Goal: Task Accomplishment & Management: Manage account settings

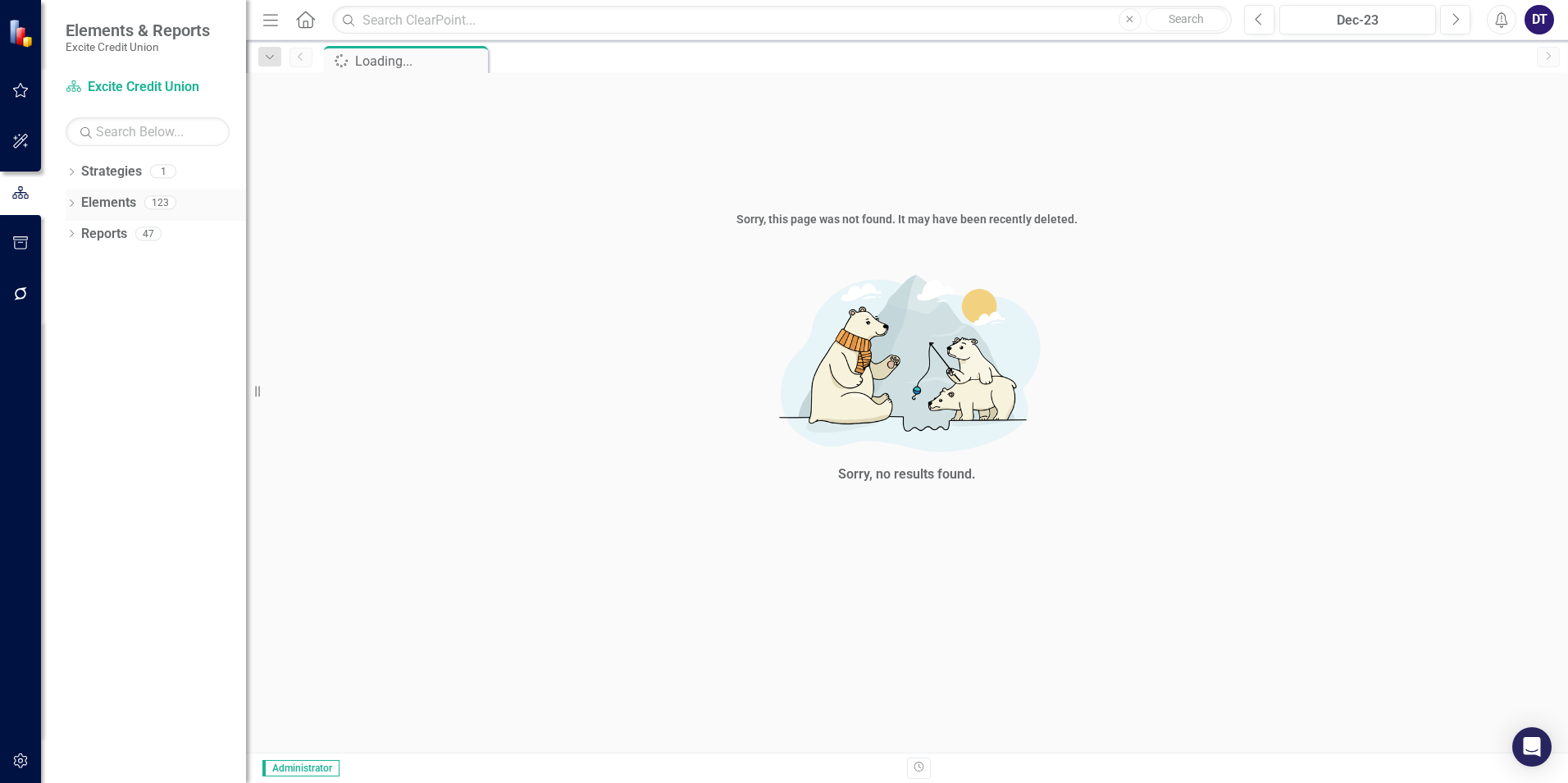
click at [107, 205] on link "Elements" at bounding box center [109, 203] width 55 height 19
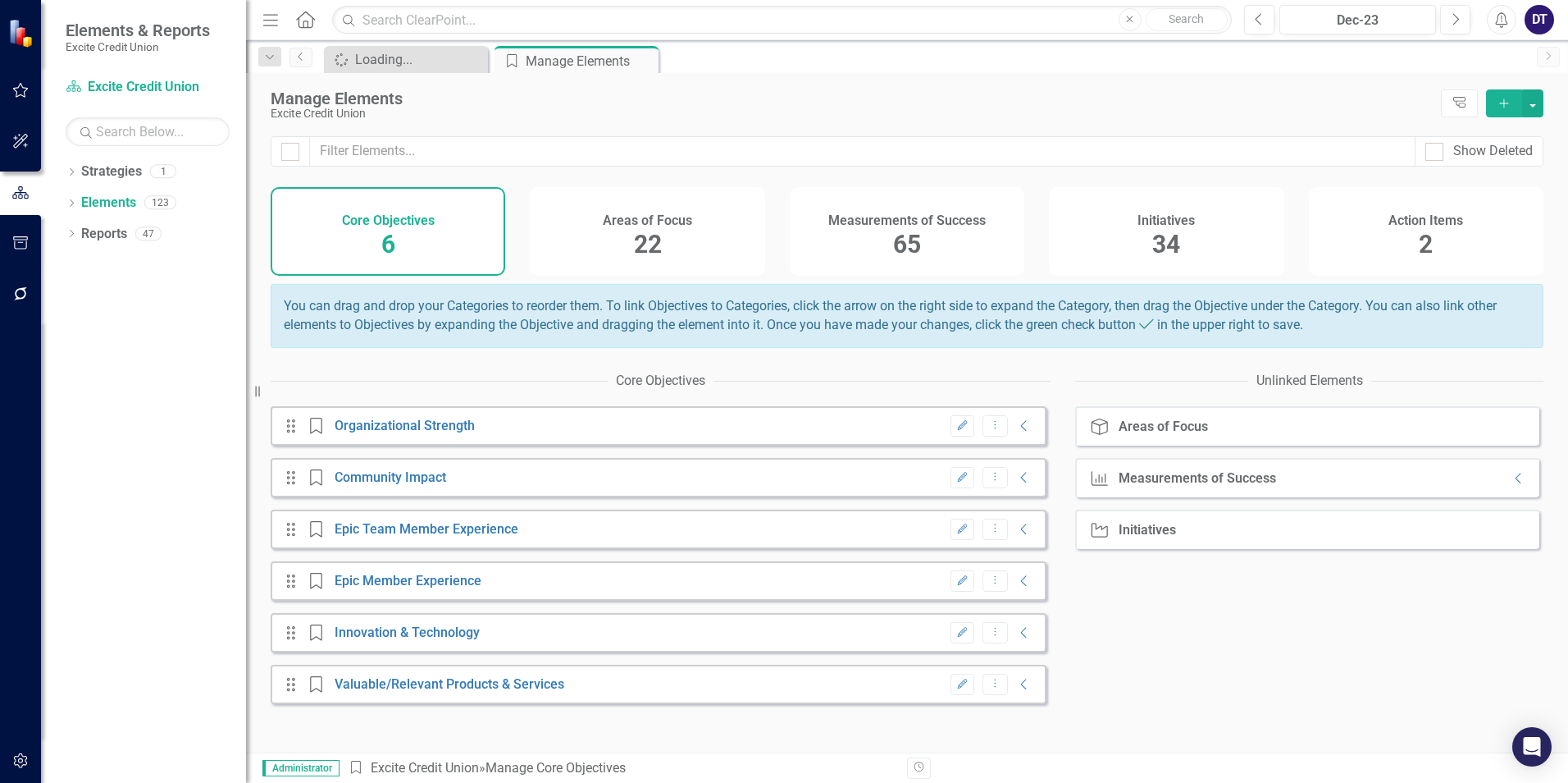
click at [934, 236] on div "Measurements of Success 65" at bounding box center [908, 231] width 235 height 89
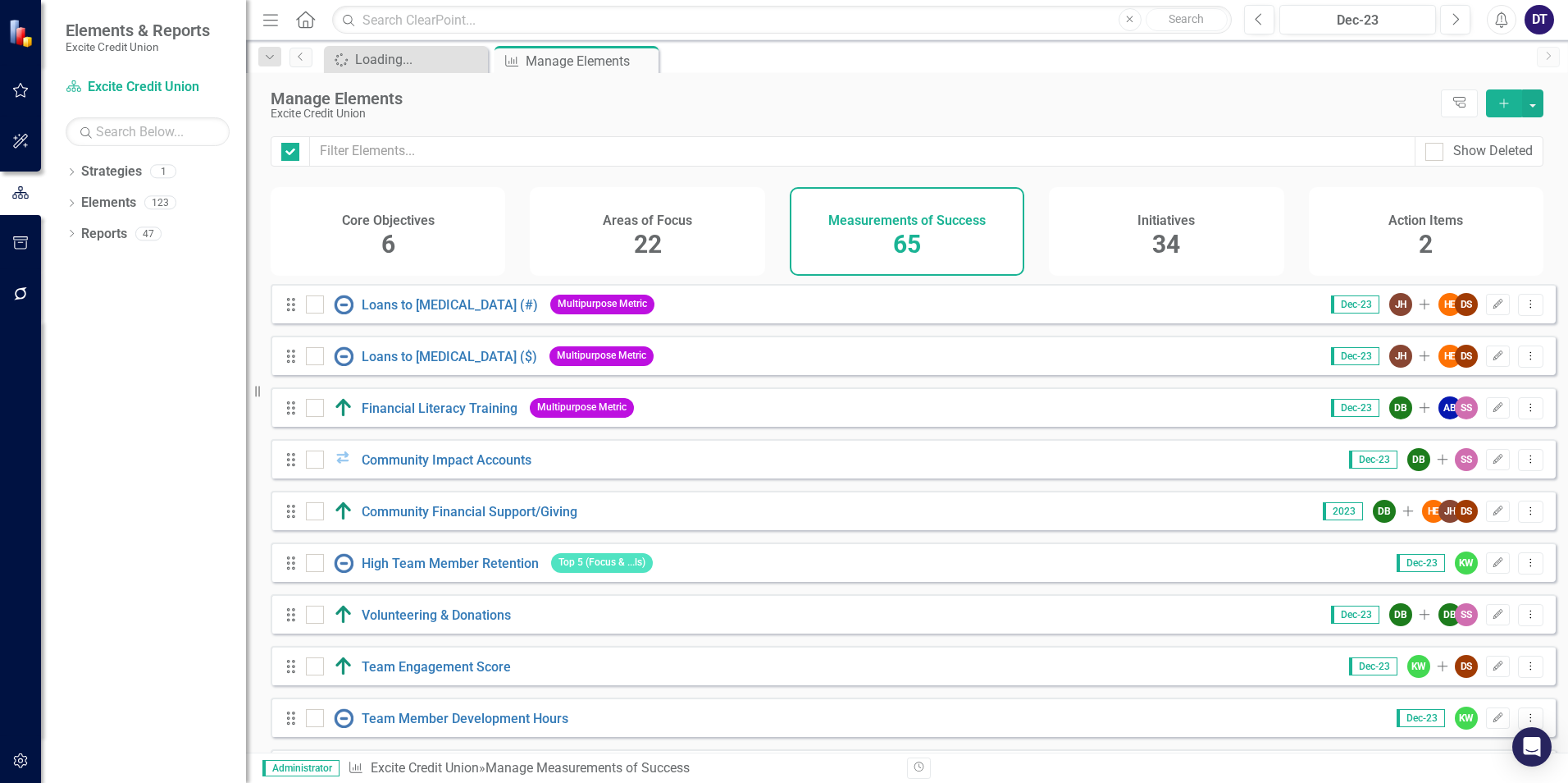
checkbox input "false"
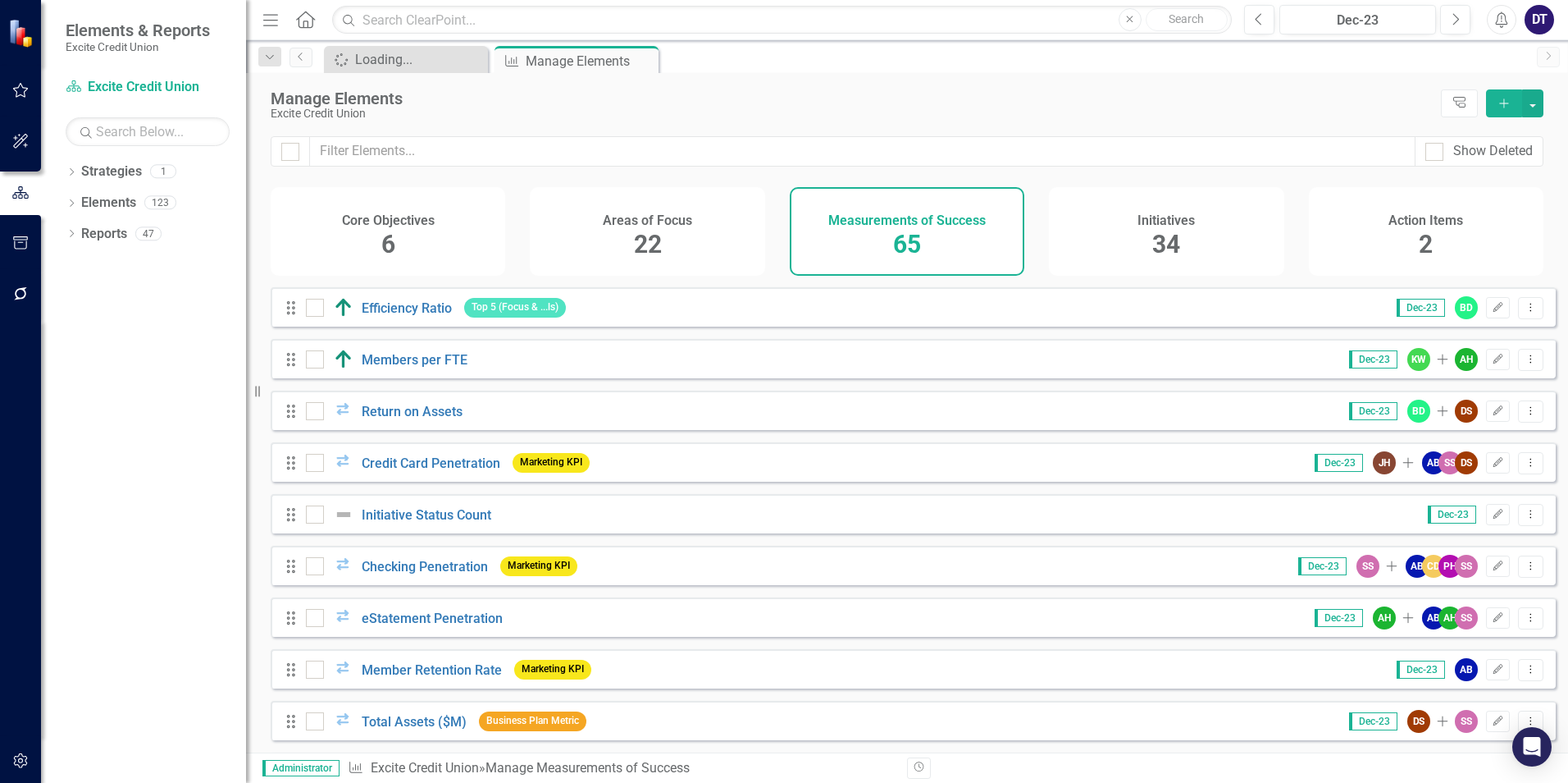
scroll to position [821, 0]
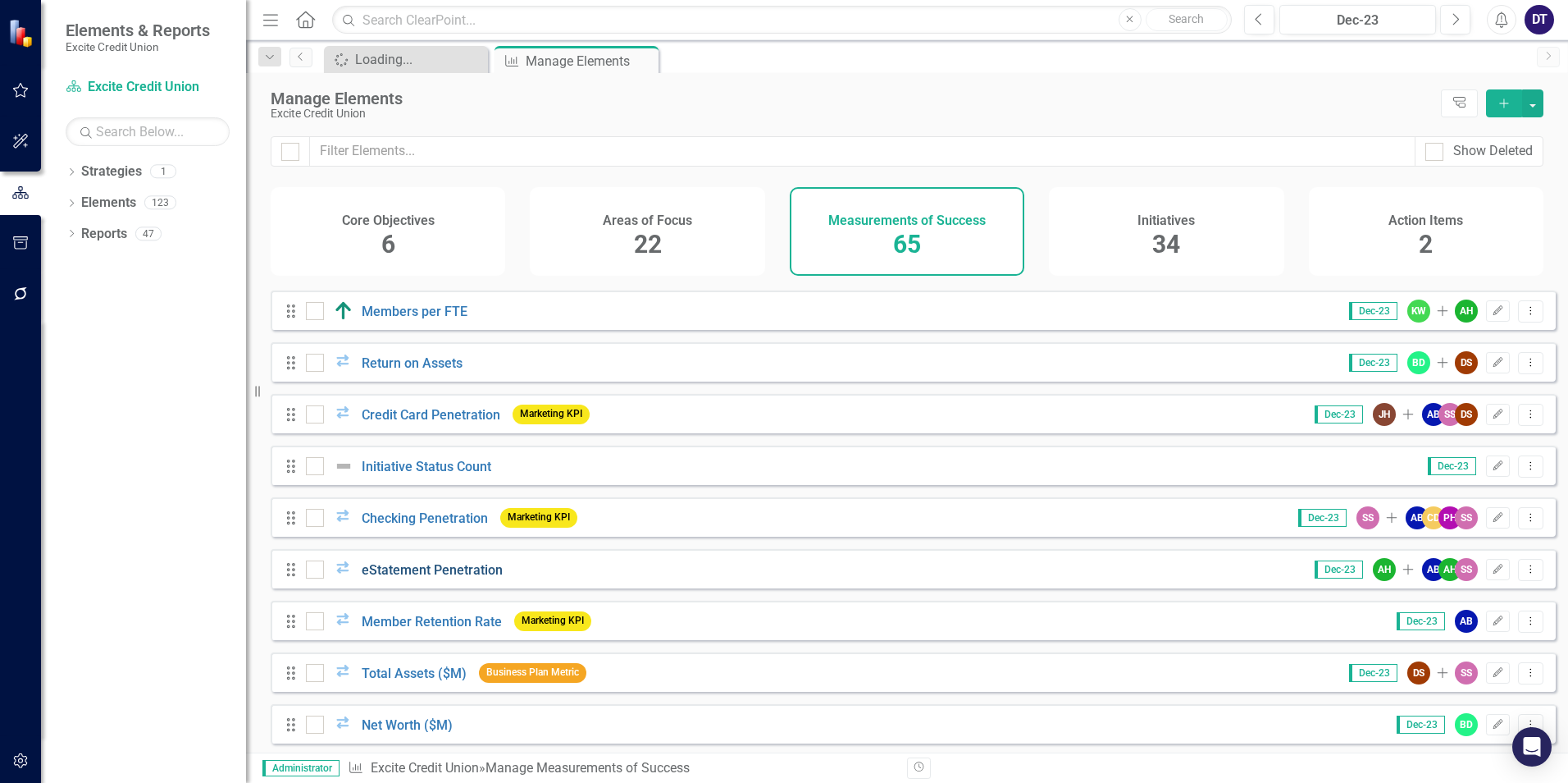
click at [477, 578] on link "eStatement Penetration" at bounding box center [432, 569] width 141 height 16
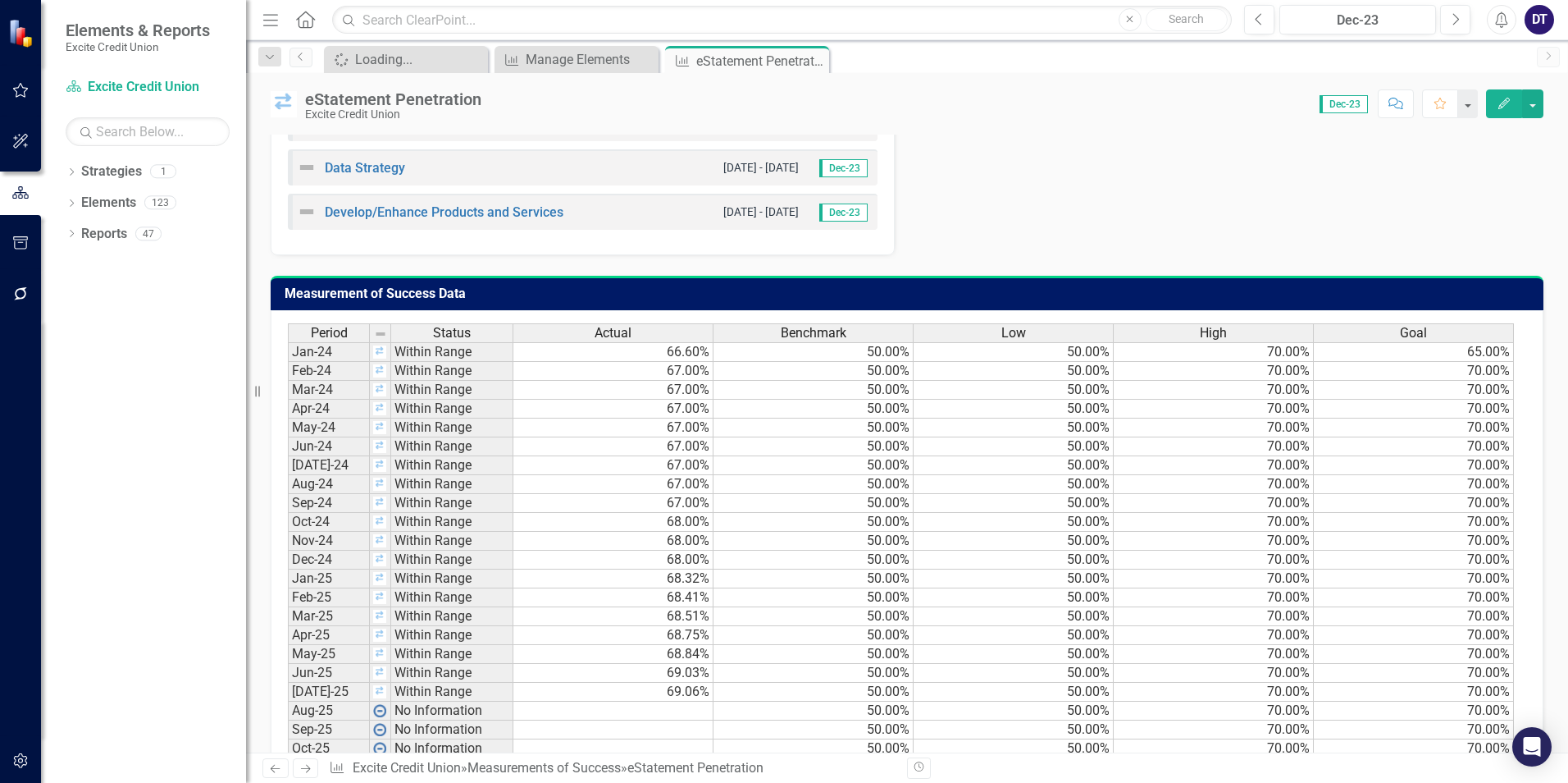
scroll to position [906, 0]
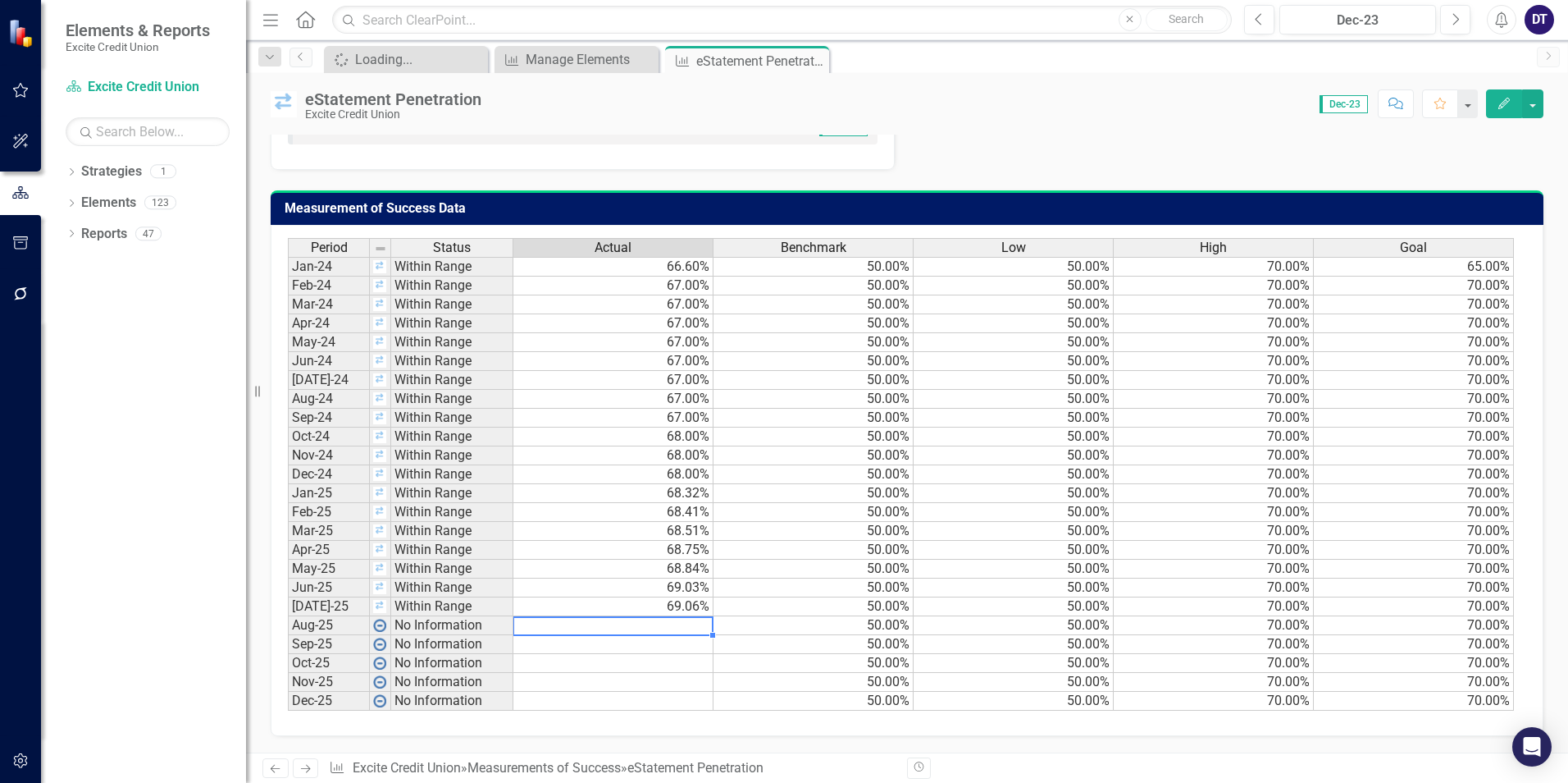
click at [693, 630] on td at bounding box center [613, 625] width 200 height 19
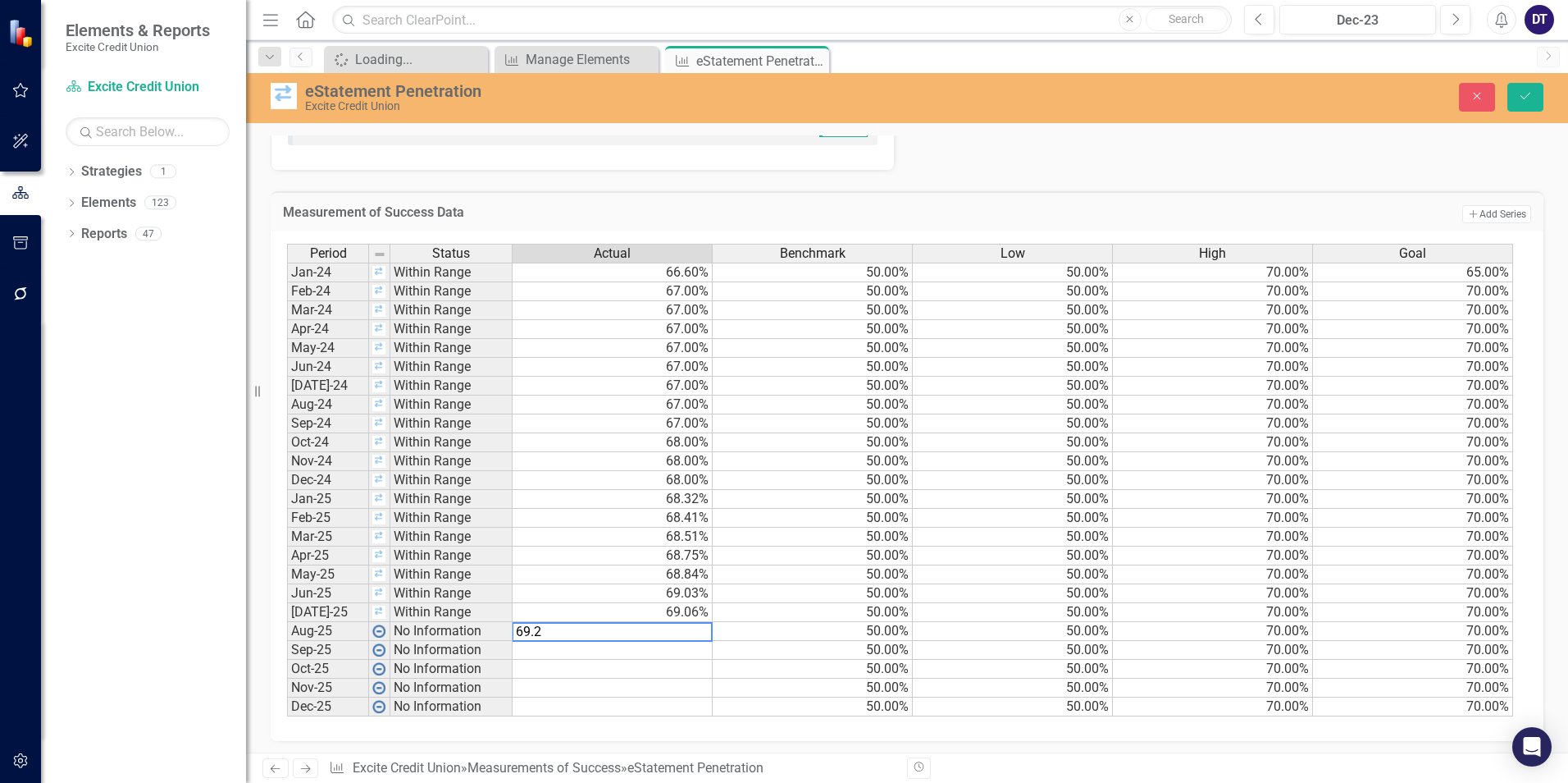
type textarea "69.22"
click at [1523, 91] on icon "Save" at bounding box center [1526, 96] width 15 height 12
